Goal: Communication & Community: Answer question/provide support

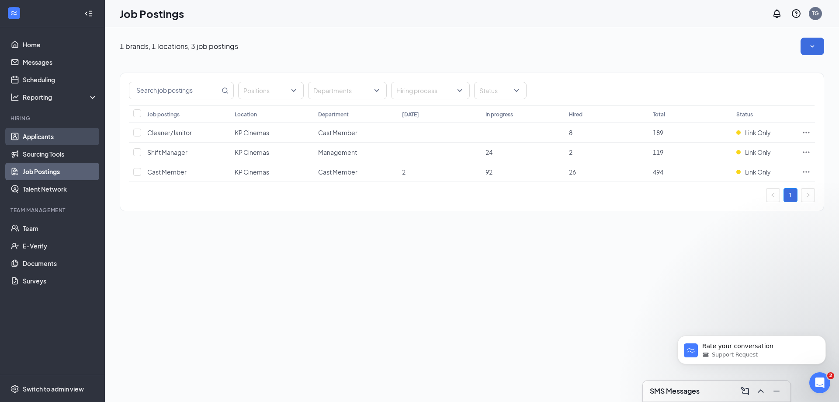
click at [53, 137] on link "Applicants" at bounding box center [60, 136] width 75 height 17
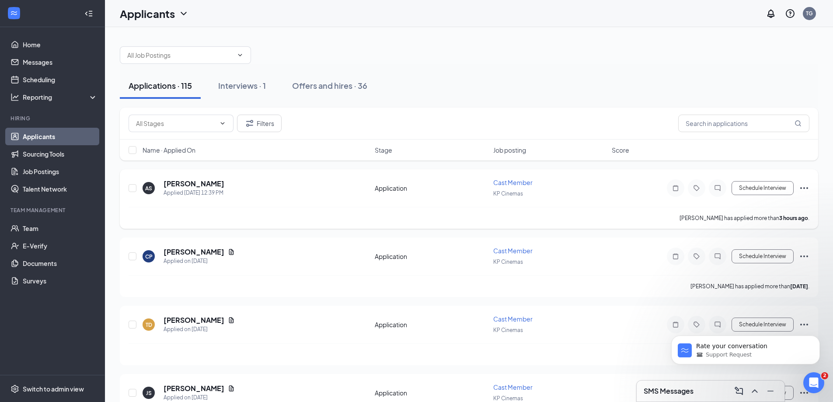
click at [801, 187] on icon "Ellipses" at bounding box center [804, 188] width 8 height 2
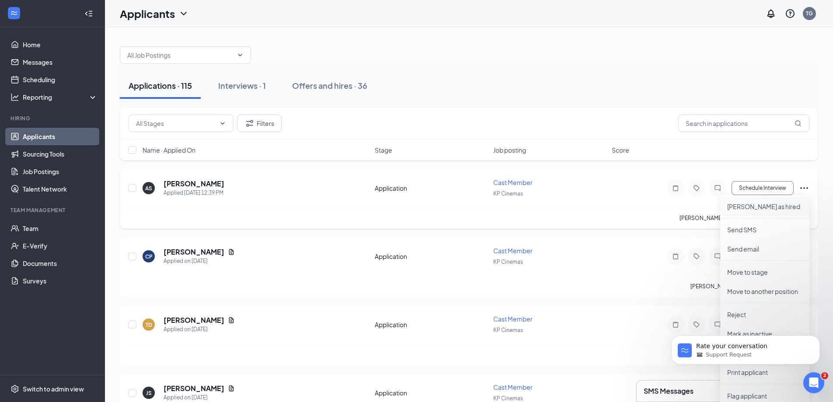
click at [764, 204] on p "Mark as hired" at bounding box center [764, 206] width 75 height 9
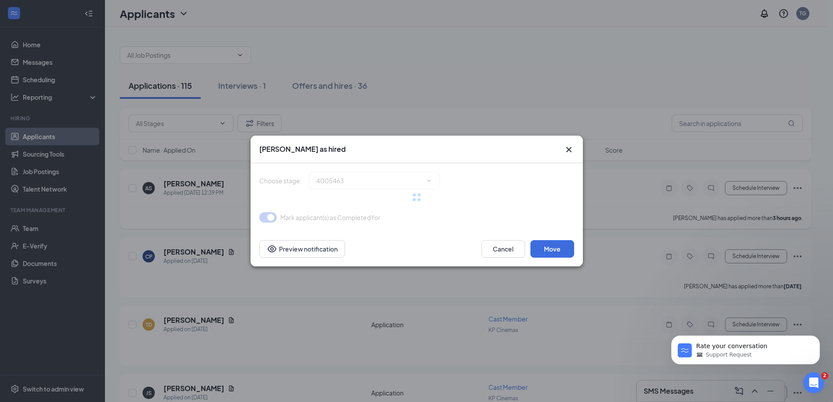
type input "Hiring Complete (final stage)"
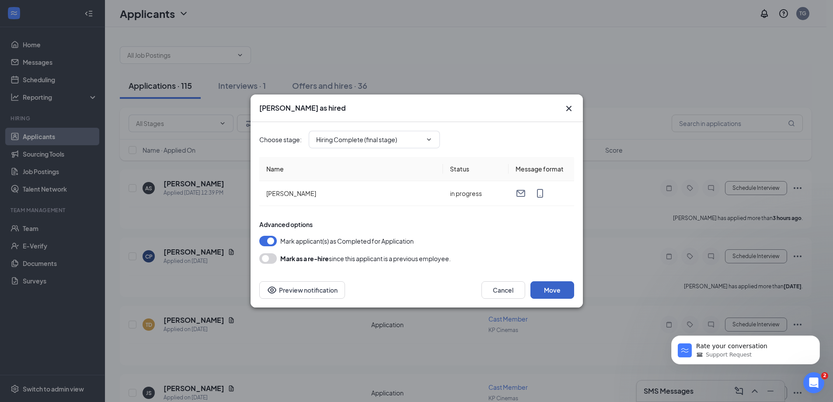
click at [555, 288] on button "Move" at bounding box center [552, 289] width 44 height 17
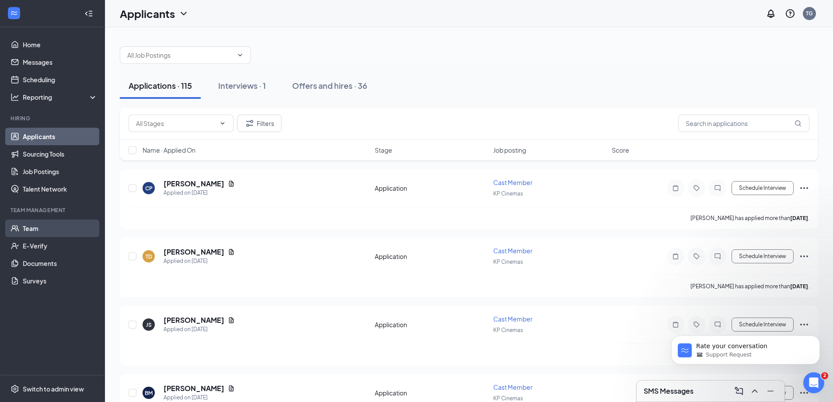
click at [46, 226] on link "Team" at bounding box center [60, 227] width 75 height 17
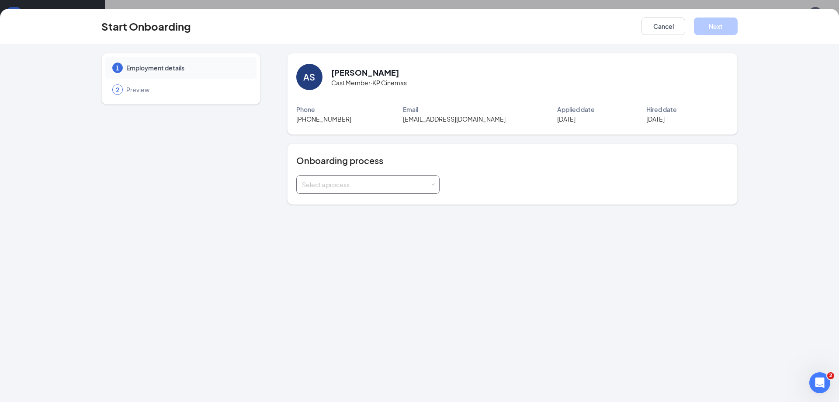
click at [360, 187] on div "Select a process" at bounding box center [366, 184] width 128 height 9
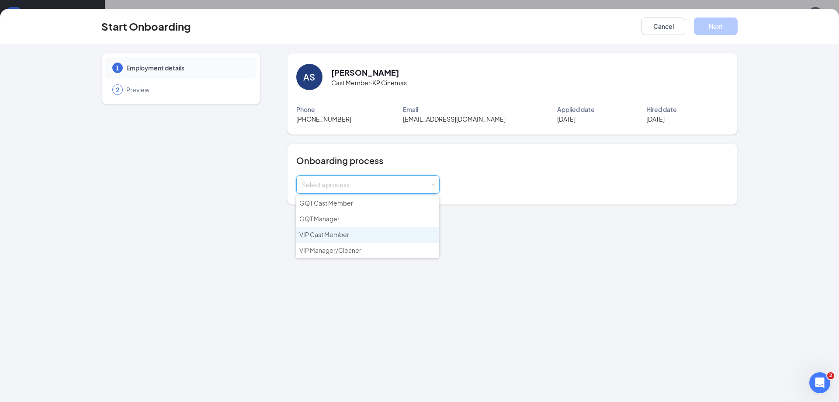
click at [337, 233] on span "VIP Cast Member" at bounding box center [324, 234] width 50 height 8
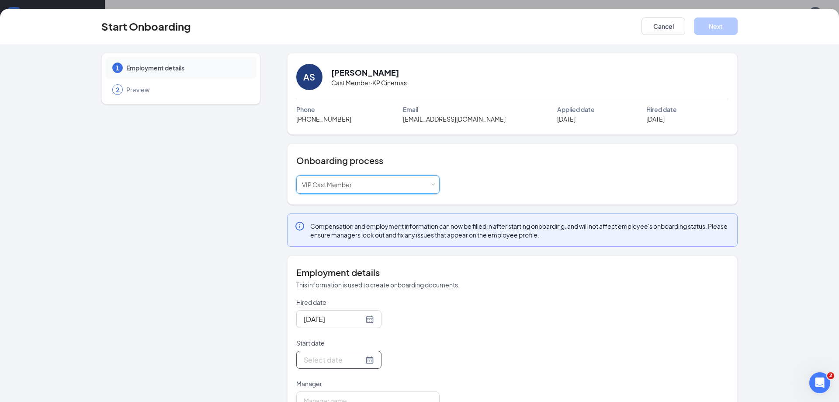
click at [358, 362] on div at bounding box center [339, 359] width 70 height 11
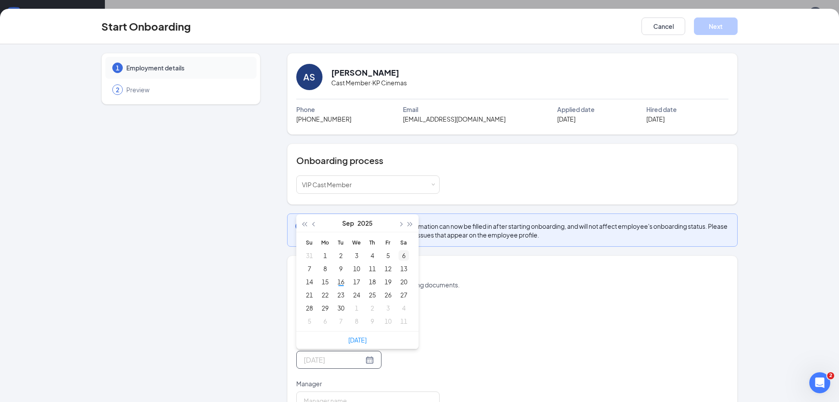
type input "Sep 6, 2025"
click at [398, 225] on span "button" at bounding box center [400, 224] width 4 height 4
type input "Oct 1, 2025"
click at [354, 257] on div "1" at bounding box center [356, 255] width 10 height 10
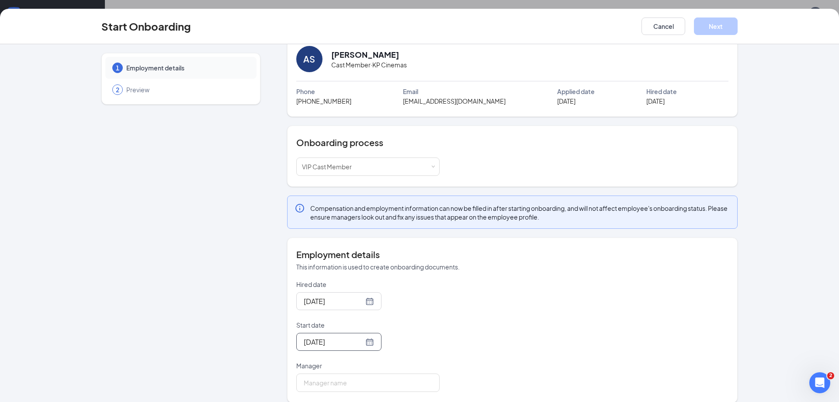
scroll to position [28, 0]
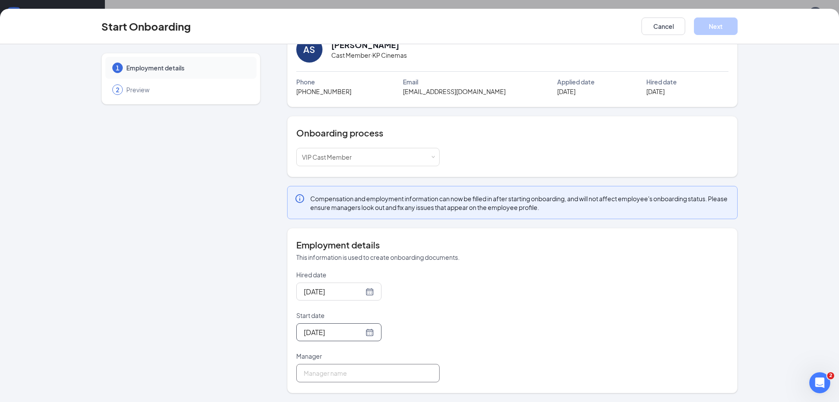
click at [342, 378] on input "Manager" at bounding box center [367, 373] width 143 height 18
type input "Tony Griessel"
click at [721, 29] on button "Next" at bounding box center [716, 25] width 44 height 17
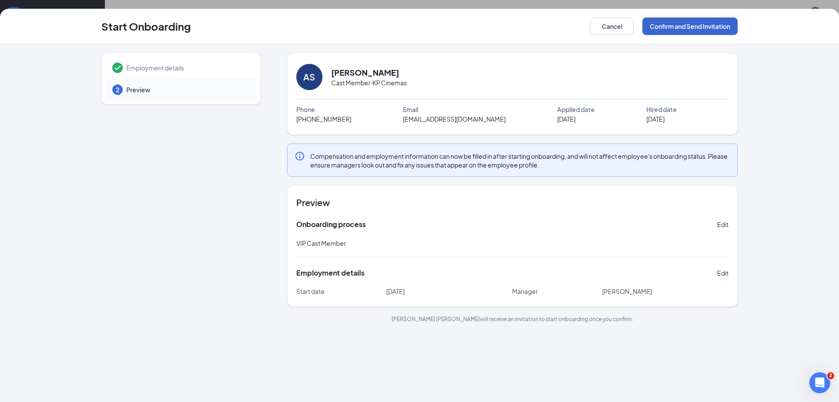
scroll to position [0, 0]
click at [719, 24] on button "Confirm and Send Invitation" at bounding box center [689, 25] width 95 height 17
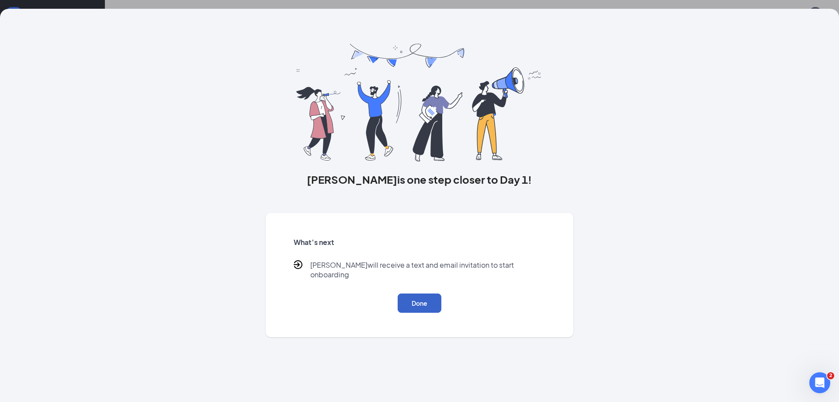
click at [419, 302] on button "Done" at bounding box center [420, 302] width 44 height 19
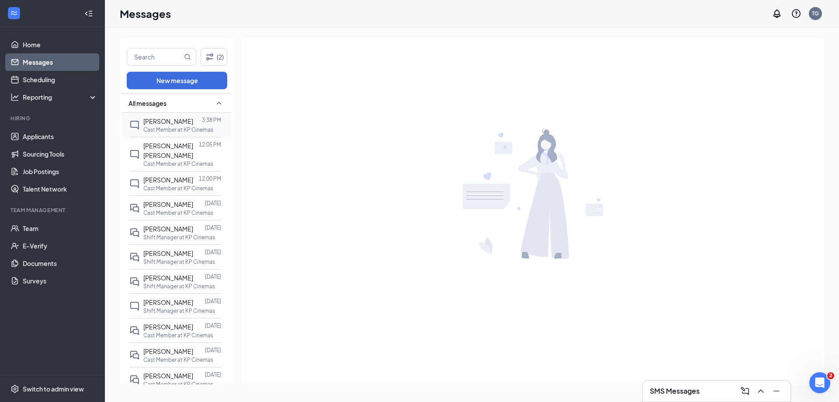
click at [164, 128] on p "Cast Member at KP Cinemas" at bounding box center [178, 129] width 70 height 7
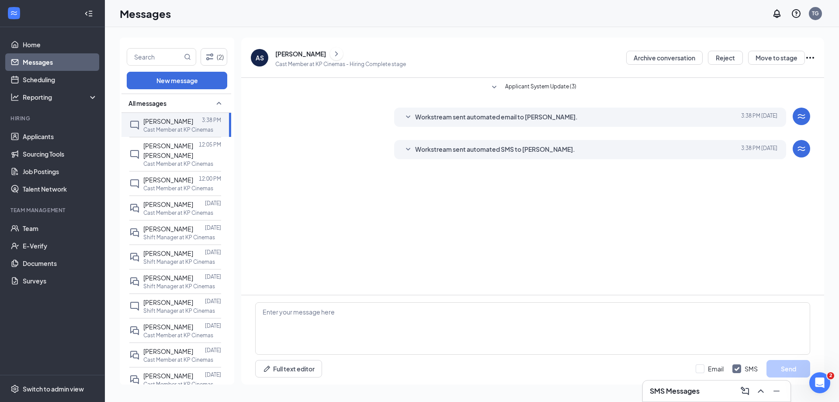
click at [400, 150] on div "Workstream sent automated SMS to Andrew Steele. Today 3:38 PM KP Cinemas is so …" at bounding box center [590, 149] width 392 height 19
click at [406, 149] on icon "SmallChevronDown" at bounding box center [408, 149] width 10 height 10
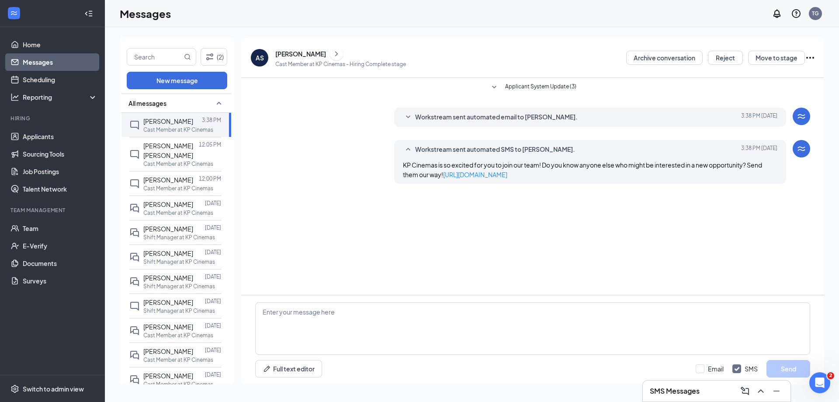
click at [408, 118] on icon "SmallChevronDown" at bounding box center [408, 116] width 4 height 3
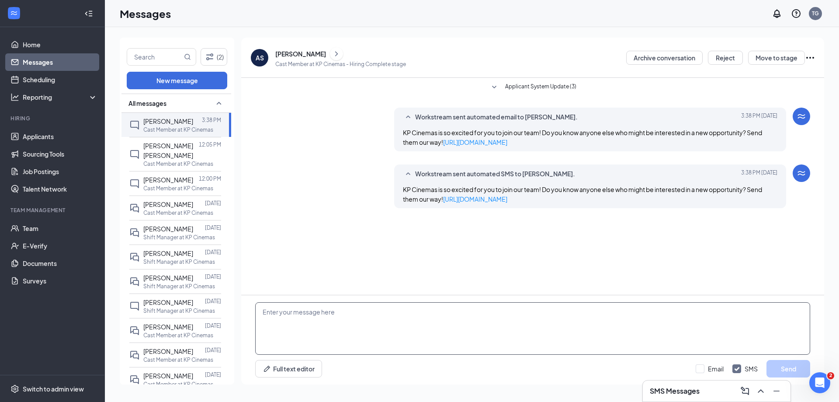
click at [363, 319] on textarea at bounding box center [532, 328] width 555 height 52
type textarea "We are currently not hiring ignore the spam messages asking if you know anyone …"
click at [782, 367] on button "Send" at bounding box center [789, 368] width 44 height 17
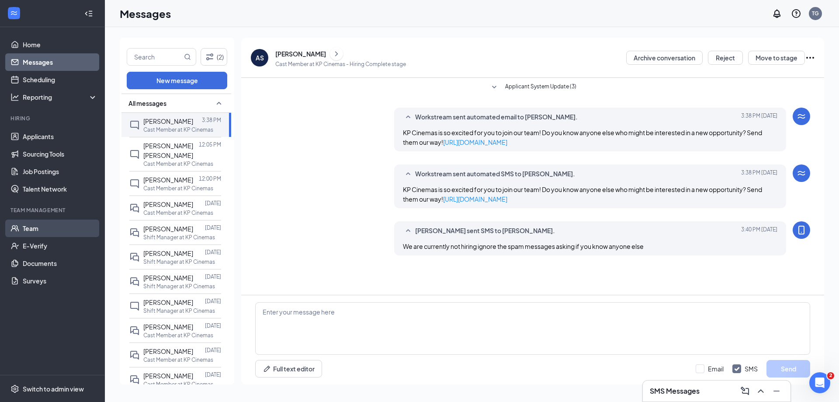
click at [40, 230] on link "Team" at bounding box center [60, 227] width 75 height 17
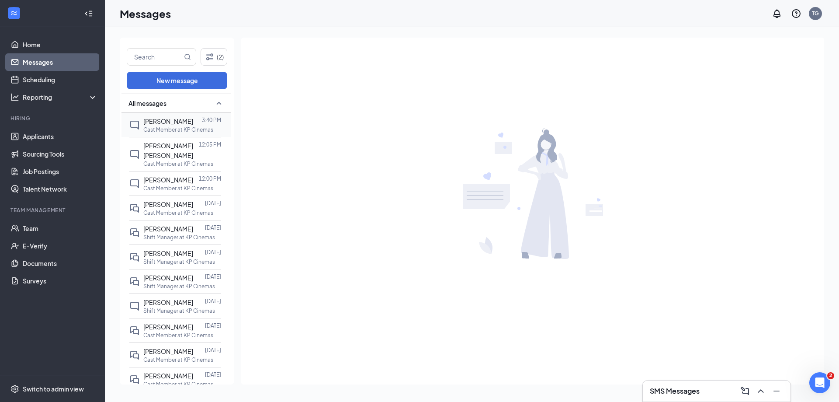
click at [161, 125] on span "[PERSON_NAME]" at bounding box center [168, 121] width 50 height 8
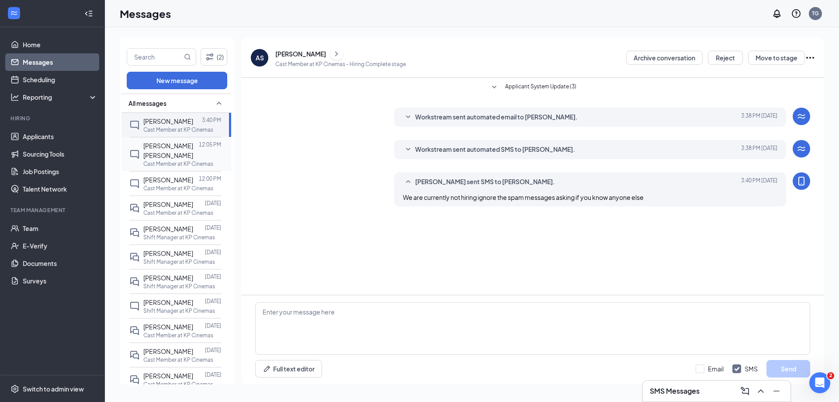
click at [170, 160] on p "Cast Member at KP Cinemas" at bounding box center [178, 163] width 70 height 7
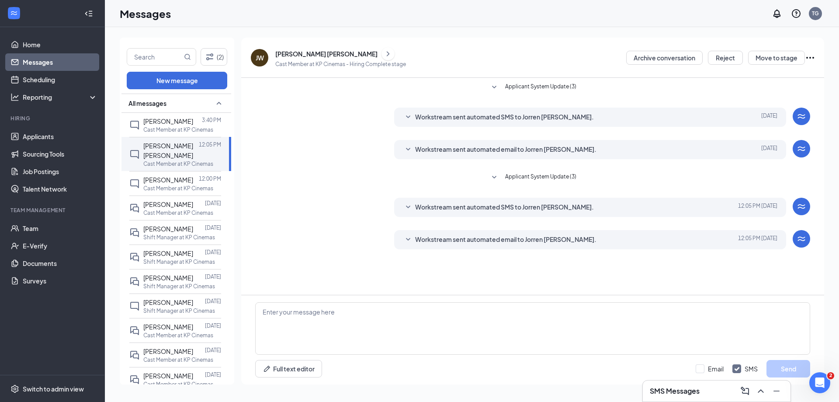
click at [405, 117] on icon "SmallChevronDown" at bounding box center [408, 117] width 10 height 10
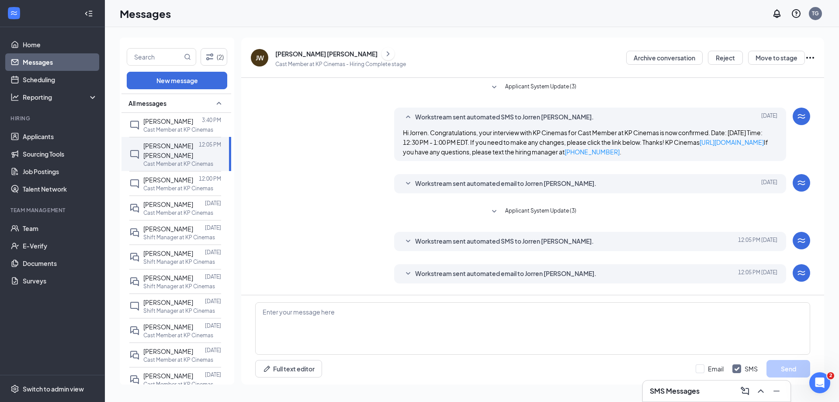
click at [410, 239] on icon "SmallChevronDown" at bounding box center [408, 241] width 10 height 10
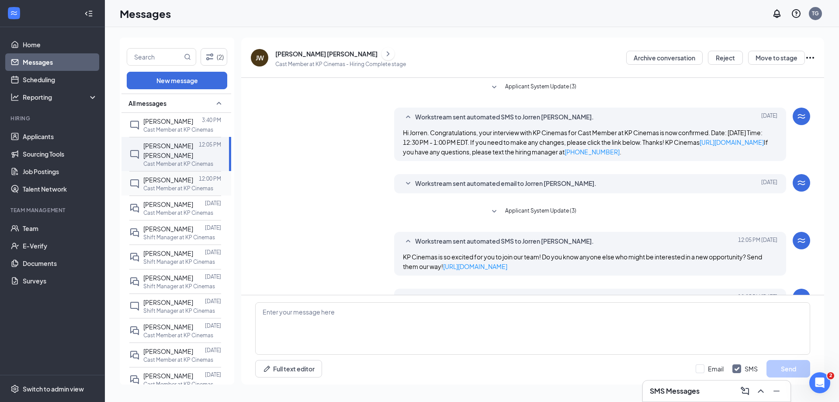
click at [163, 184] on span "[PERSON_NAME]" at bounding box center [168, 180] width 50 height 8
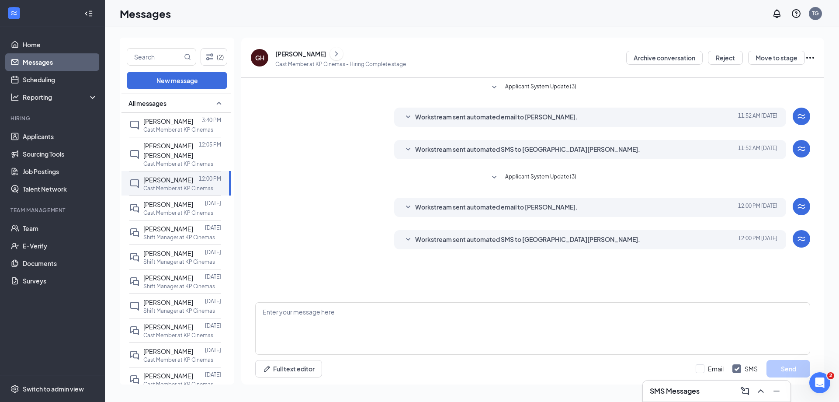
click at [407, 205] on icon "SmallChevronDown" at bounding box center [408, 207] width 10 height 10
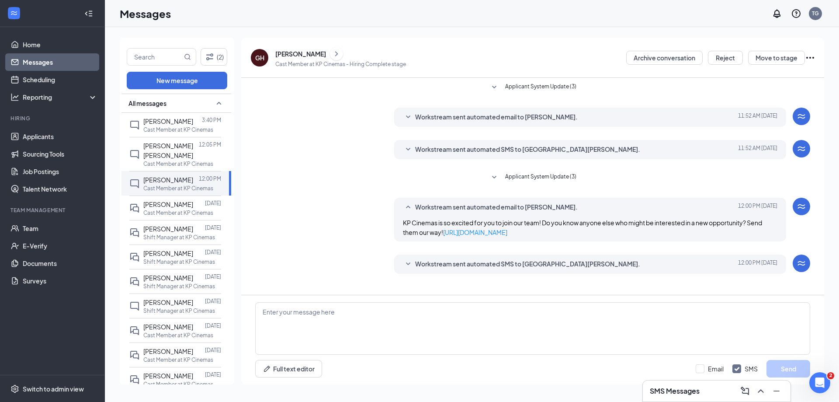
click at [407, 258] on div "Workstream sent automated SMS to Geneva Hannibal. Today 12:00 PM KP Cinemas is …" at bounding box center [590, 263] width 392 height 19
click at [407, 264] on icon "SmallChevronDown" at bounding box center [408, 263] width 4 height 3
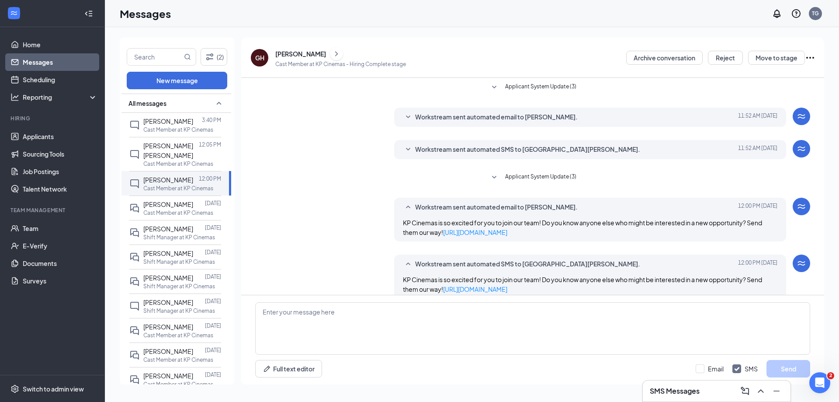
drag, startPoint x: 135, startPoint y: 108, endPoint x: 161, endPoint y: 128, distance: 32.4
click at [136, 112] on div "All messages" at bounding box center [176, 103] width 110 height 19
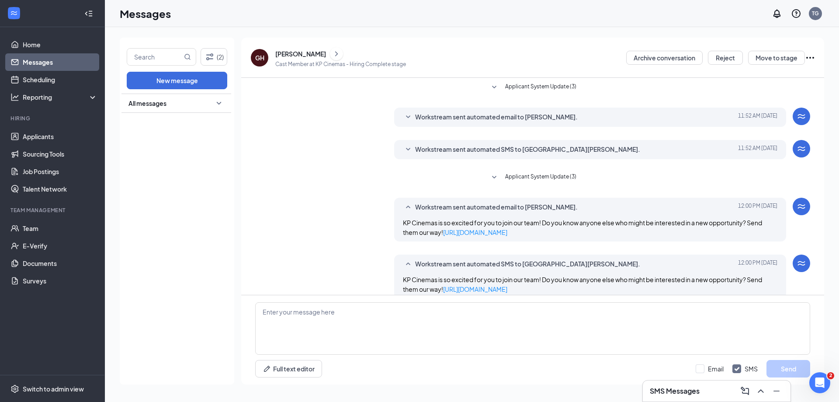
click at [161, 128] on div "All messages" at bounding box center [176, 239] width 110 height 291
drag, startPoint x: 208, startPoint y: 99, endPoint x: 196, endPoint y: 111, distance: 17.3
click at [208, 100] on div "All messages" at bounding box center [176, 103] width 110 height 19
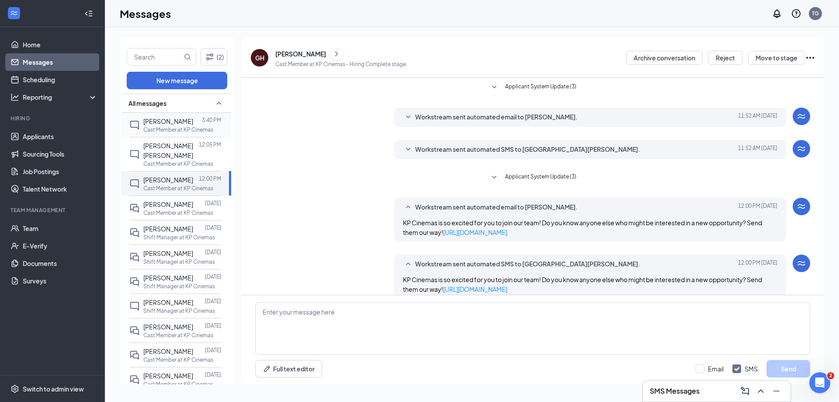
click at [173, 128] on p "Cast Member at KP Cinemas" at bounding box center [178, 129] width 70 height 7
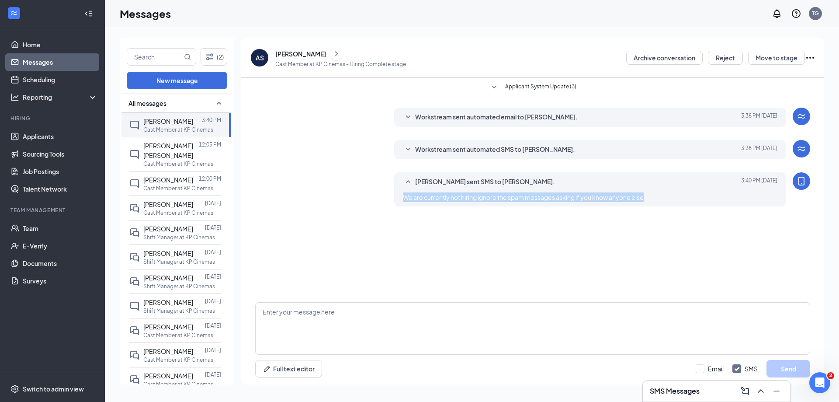
drag, startPoint x: 649, startPoint y: 196, endPoint x: 394, endPoint y: 201, distance: 254.4
click at [394, 201] on div "Tony Griessel sent SMS to Andrew Steele. Today 3:40 PM We are currently not hir…" at bounding box center [590, 189] width 392 height 34
copy span "We are currently not hiring ignore the spam messages asking if you know anyone …"
click at [167, 153] on span "[PERSON_NAME] [PERSON_NAME]" at bounding box center [168, 150] width 50 height 17
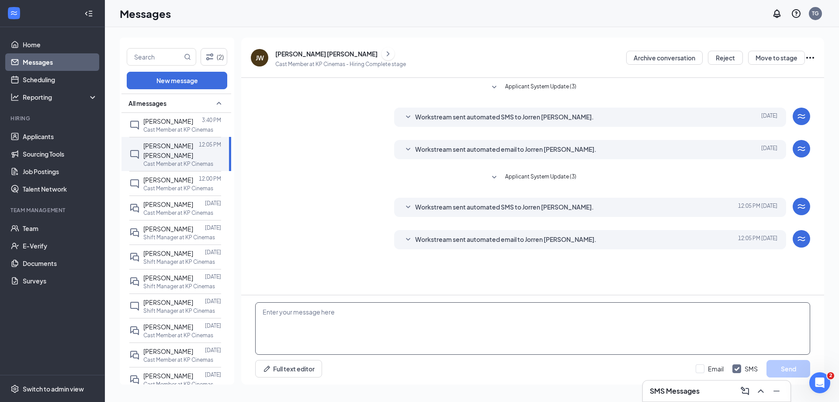
paste textarea "We are currently not hiring ignore the spam messages asking if you know anyone …"
type textarea "We are currently not hiring ignore the spam messages asking if you know anyone …"
click at [786, 367] on button "Send" at bounding box center [789, 368] width 44 height 17
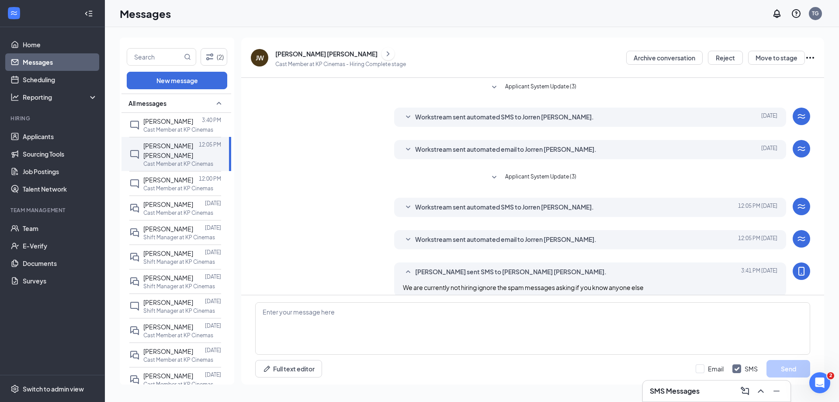
scroll to position [10, 0]
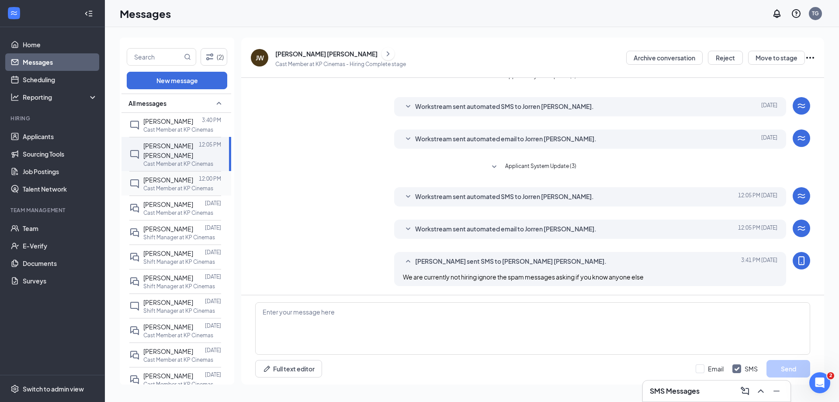
click at [156, 184] on span "[PERSON_NAME]" at bounding box center [168, 180] width 50 height 8
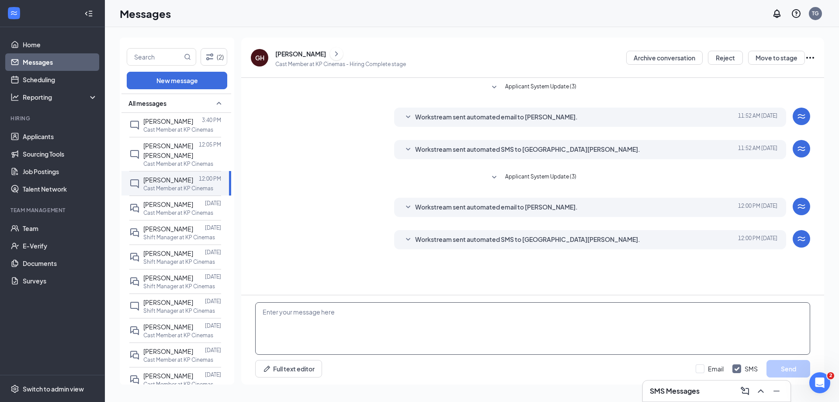
click at [353, 312] on textarea at bounding box center [532, 328] width 555 height 52
paste textarea "We are currently not hiring ignore the spam messages asking if you know anyone …"
type textarea "We are currently not hiring ignore the spam messages asking if you know anyone …"
click at [791, 368] on button "Send" at bounding box center [789, 368] width 44 height 17
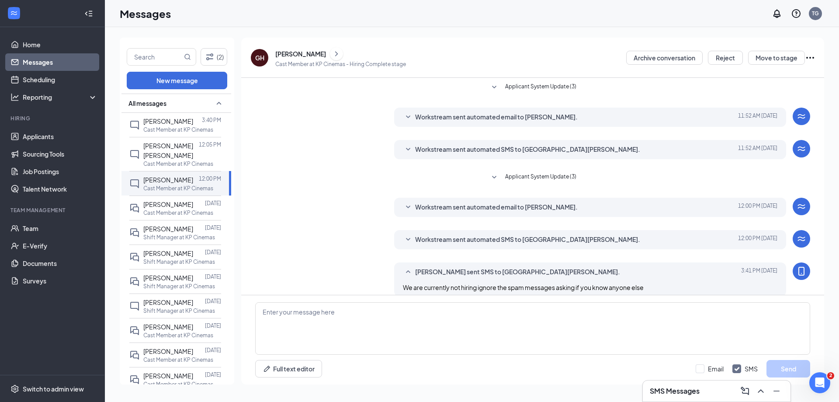
scroll to position [10, 0]
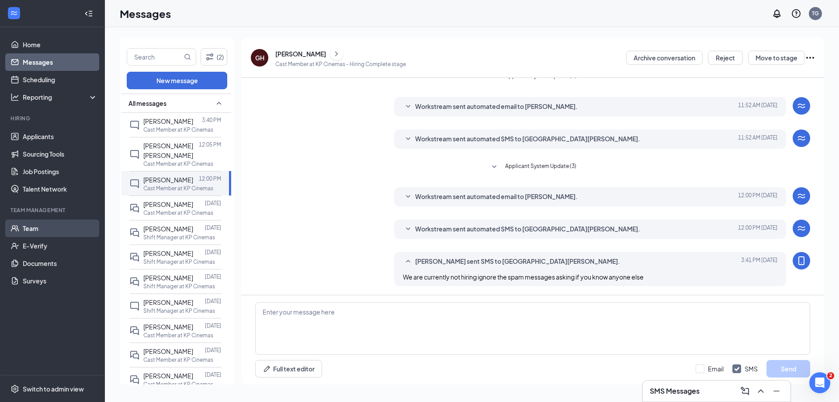
click at [47, 230] on link "Team" at bounding box center [60, 227] width 75 height 17
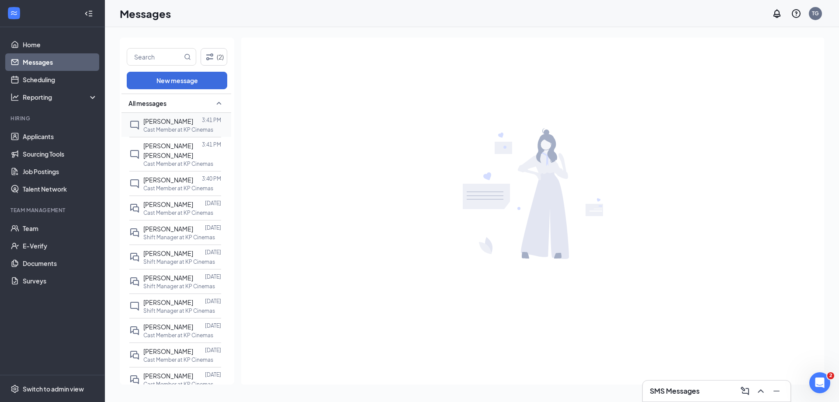
click at [167, 128] on p "Cast Member at KP Cinemas" at bounding box center [178, 129] width 70 height 7
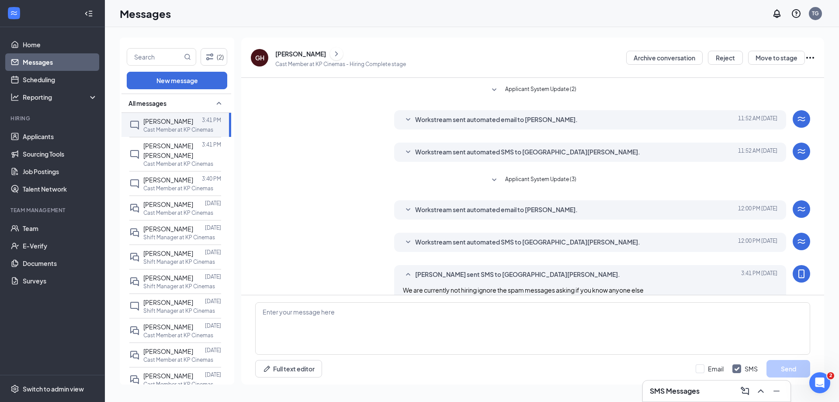
scroll to position [38, 0]
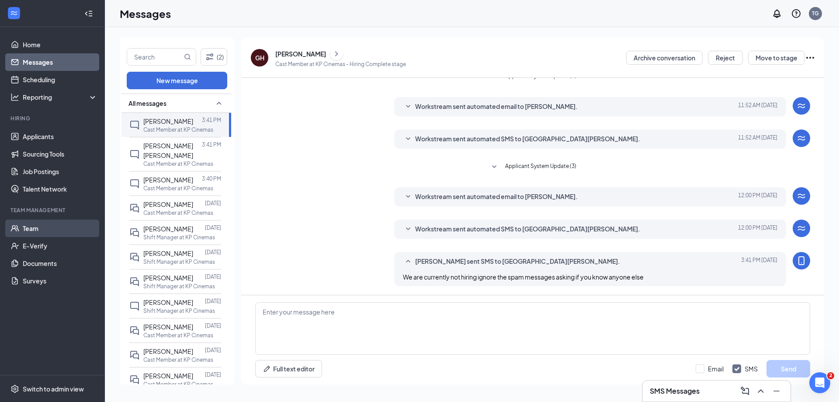
click at [39, 223] on link "Team" at bounding box center [60, 227] width 75 height 17
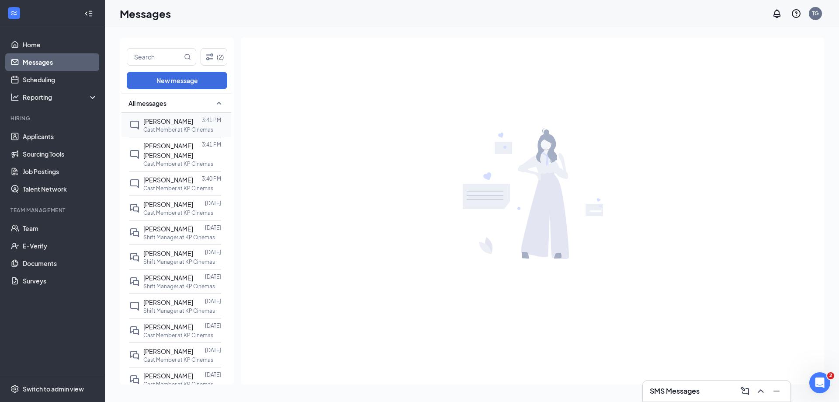
click at [165, 128] on p "Cast Member at KP Cinemas" at bounding box center [178, 129] width 70 height 7
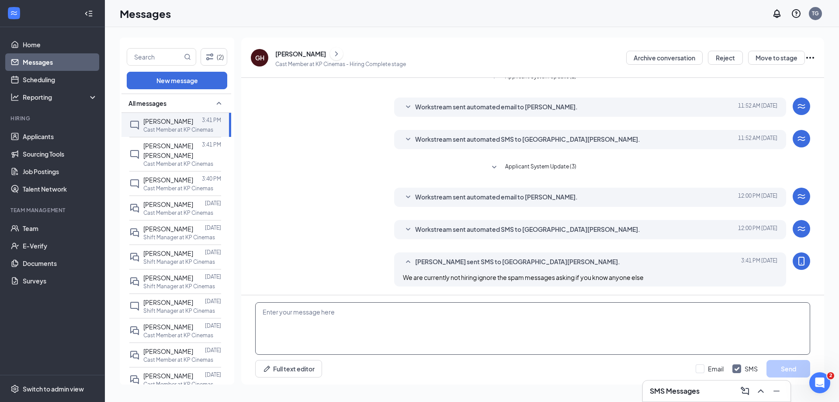
scroll to position [38, 0]
click at [401, 318] on textarea at bounding box center [532, 328] width 555 height 52
paste textarea "Please visit the link below to view your remaining tasks: [URL][DOMAIN_NAME]"
type textarea "Please visit the link below to view your remaining tasks: [URL][DOMAIN_NAME]"
click at [788, 368] on button "Send" at bounding box center [789, 368] width 44 height 17
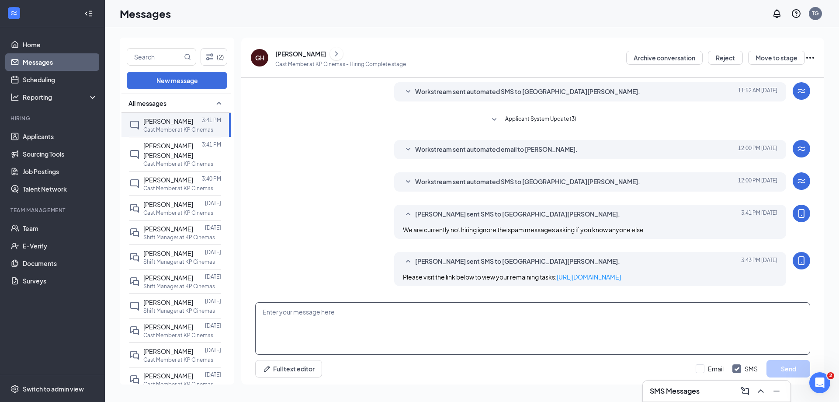
scroll to position [95, 0]
click at [153, 154] on span "[PERSON_NAME] [PERSON_NAME]" at bounding box center [168, 150] width 50 height 17
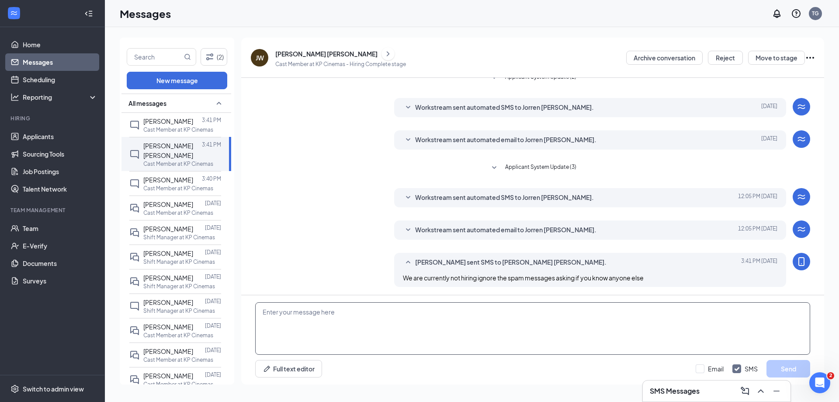
scroll to position [38, 0]
click at [335, 317] on textarea at bounding box center [532, 328] width 555 height 52
paste textarea "Please visit the link below to view your remaining tasks: [URL][DOMAIN_NAME]"
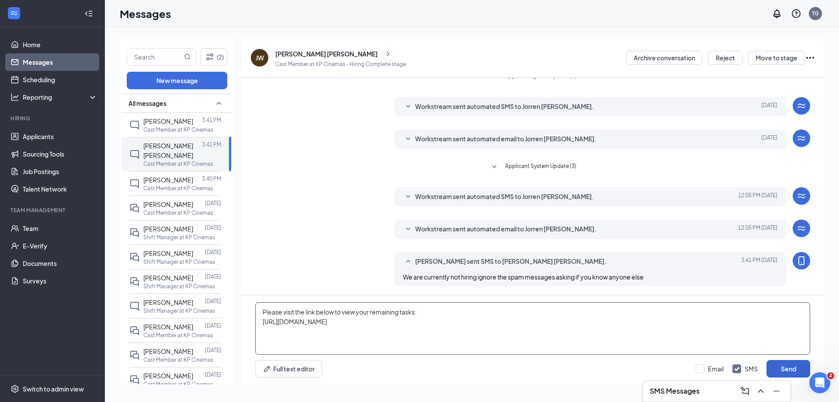
type textarea "Please visit the link below to view your remaining tasks: [URL][DOMAIN_NAME]"
click at [791, 367] on button "Send" at bounding box center [789, 368] width 44 height 17
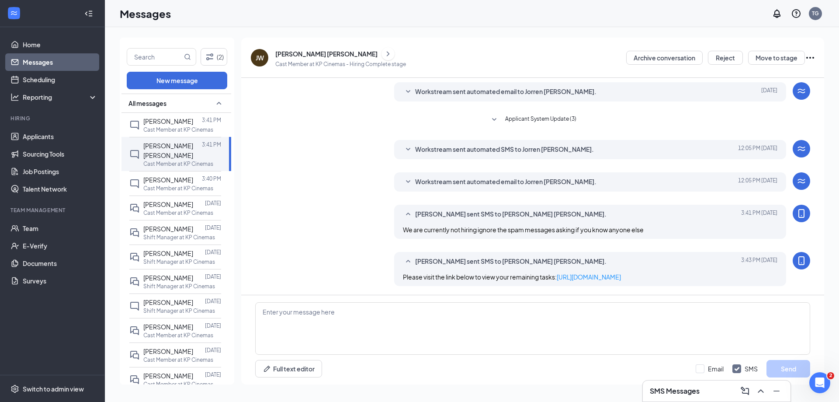
scroll to position [95, 0]
click at [161, 184] on div "[PERSON_NAME]" at bounding box center [168, 180] width 50 height 10
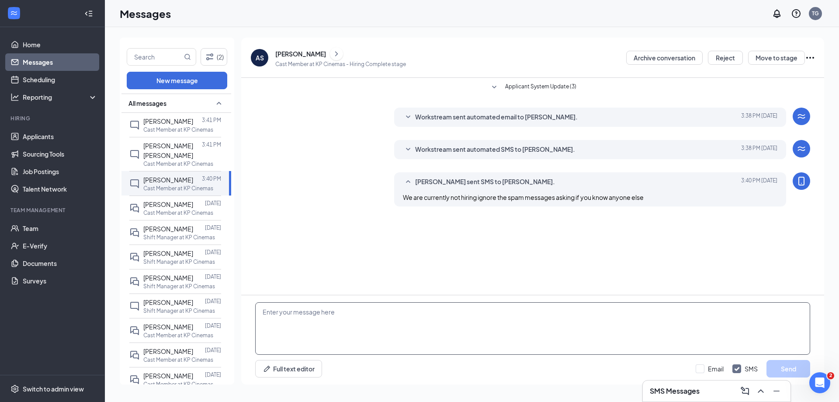
paste textarea "Please visit the link below to view your remaining tasks: [URL][DOMAIN_NAME]"
type textarea "Please visit the link below to view your remaining tasks: [URL][DOMAIN_NAME]"
click at [778, 367] on button "Send" at bounding box center [789, 368] width 44 height 17
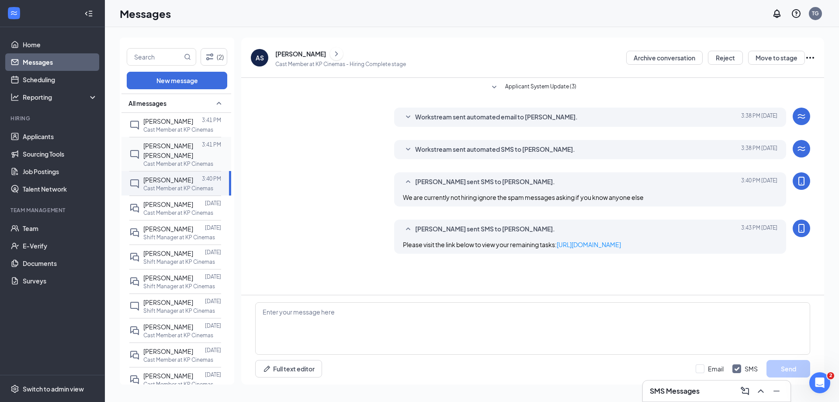
click at [157, 153] on span "[PERSON_NAME] [PERSON_NAME]" at bounding box center [168, 150] width 50 height 17
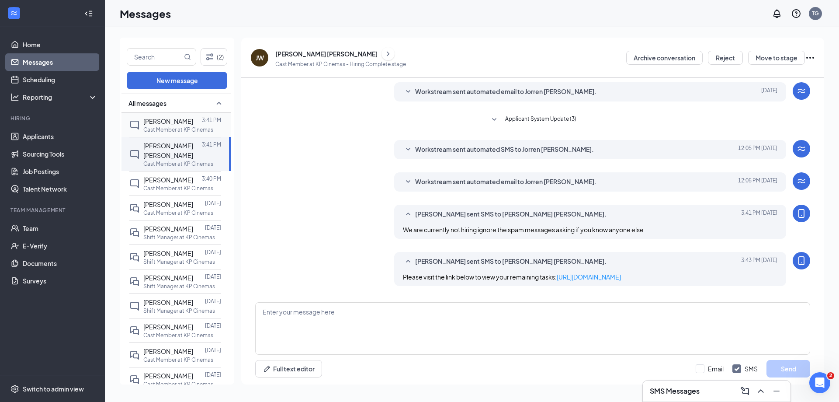
scroll to position [95, 0]
click at [167, 120] on span "[PERSON_NAME]" at bounding box center [168, 121] width 50 height 8
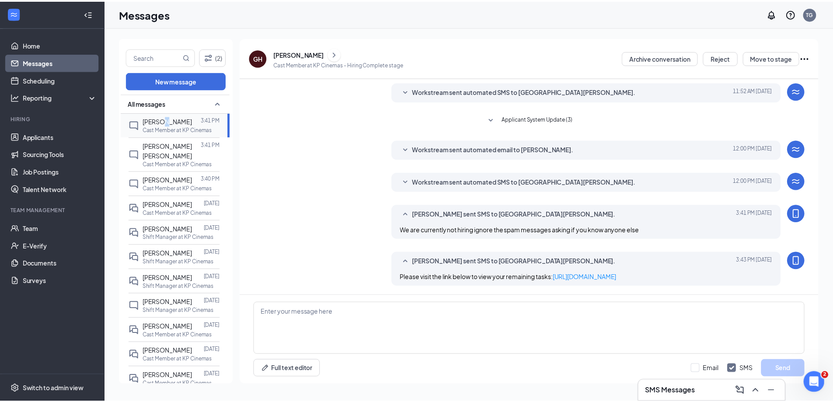
scroll to position [95, 0]
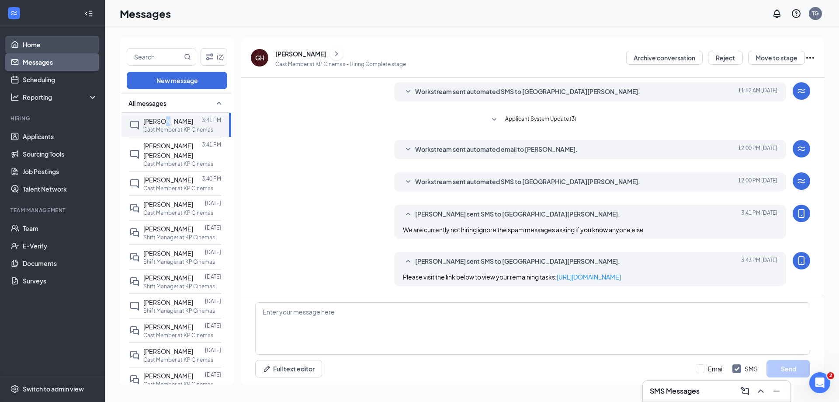
click at [25, 46] on link "Home" at bounding box center [60, 44] width 75 height 17
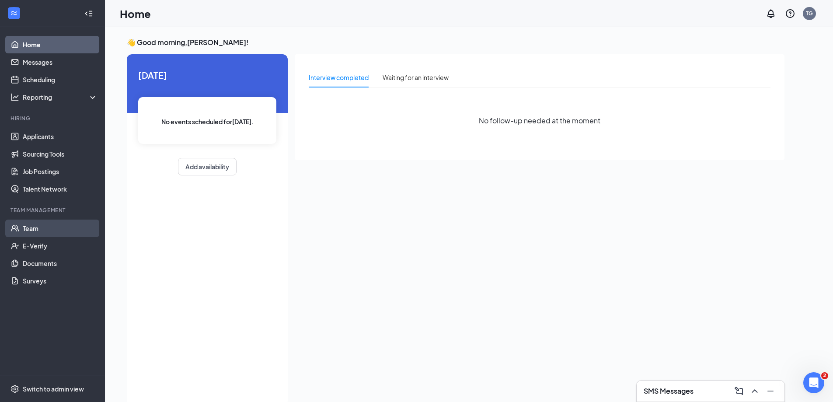
click at [42, 232] on link "Team" at bounding box center [60, 227] width 75 height 17
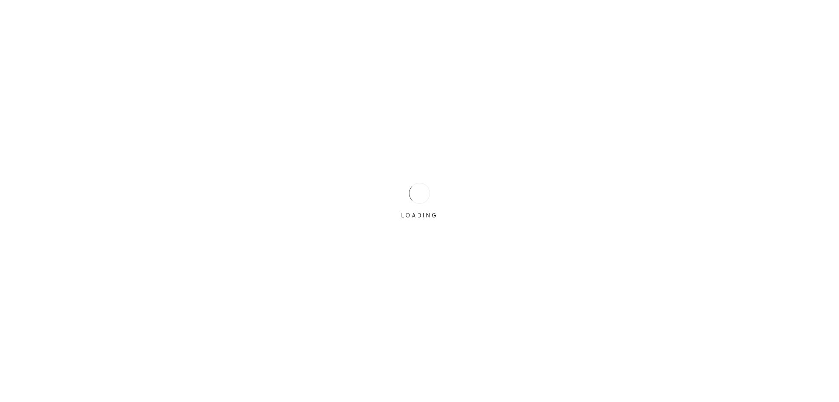
click at [41, 64] on div "LOADING" at bounding box center [419, 201] width 839 height 402
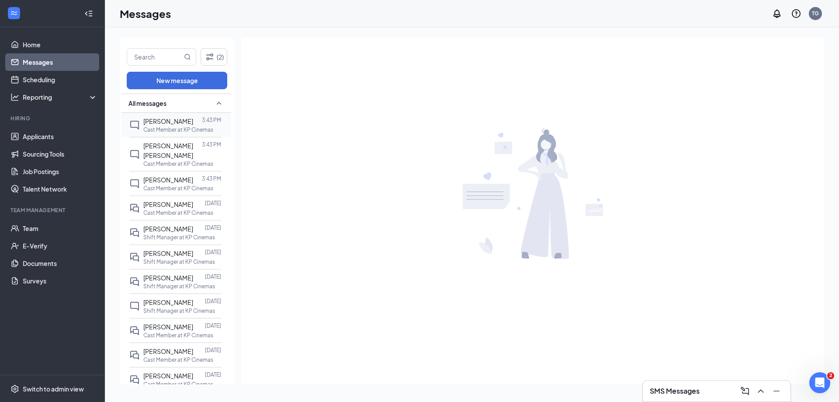
click at [169, 125] on span "[PERSON_NAME]" at bounding box center [168, 121] width 50 height 8
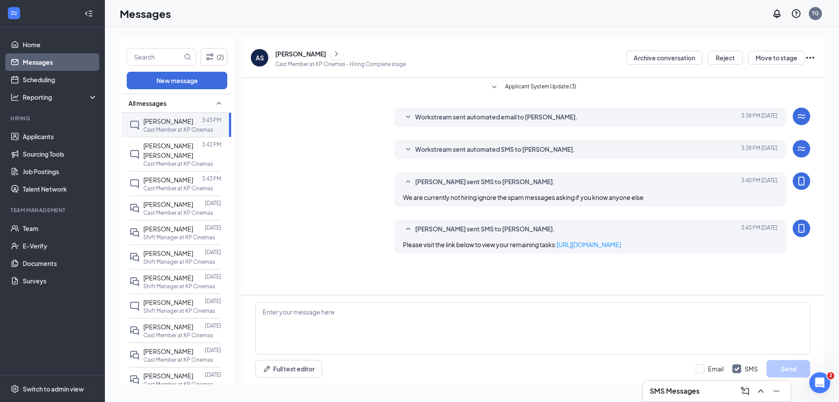
click at [330, 54] on button at bounding box center [336, 53] width 13 height 13
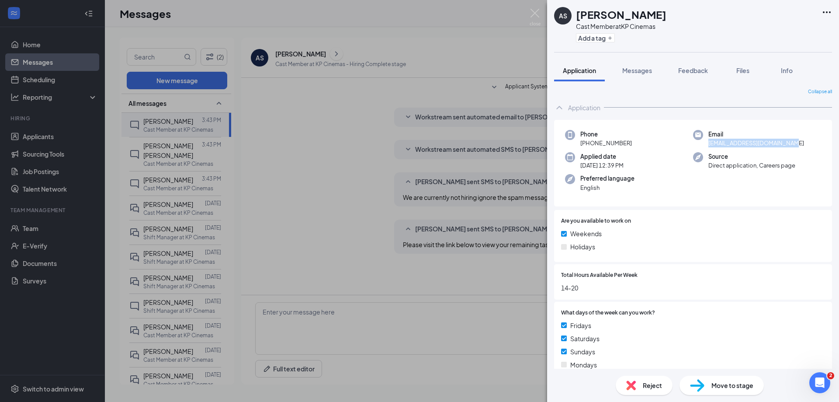
drag, startPoint x: 705, startPoint y: 145, endPoint x: 792, endPoint y: 140, distance: 87.1
click at [792, 140] on div "Email andrewsteele2023@gmail.com" at bounding box center [757, 139] width 128 height 18
copy span "andrewsteele2023@gmail.com"
click at [577, 15] on h1 "[PERSON_NAME]" at bounding box center [621, 14] width 90 height 15
drag, startPoint x: 578, startPoint y: 14, endPoint x: 609, endPoint y: 17, distance: 30.7
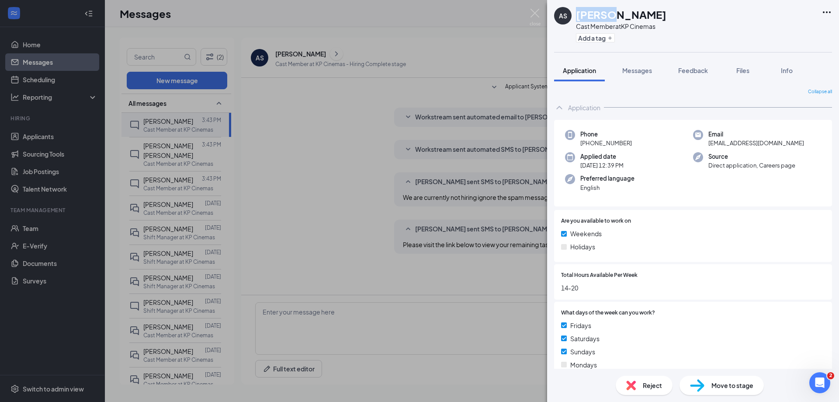
click at [614, 19] on h1 "[PERSON_NAME]" at bounding box center [621, 14] width 90 height 15
copy h1 "Andrew"
drag, startPoint x: 618, startPoint y: 14, endPoint x: 665, endPoint y: 17, distance: 46.4
click at [665, 17] on div "AS Andrew Steele Cast Member at KP Cinemas Add a tag" at bounding box center [693, 26] width 292 height 52
copy h1 "Steele"
